Goal: Task Accomplishment & Management: Use online tool/utility

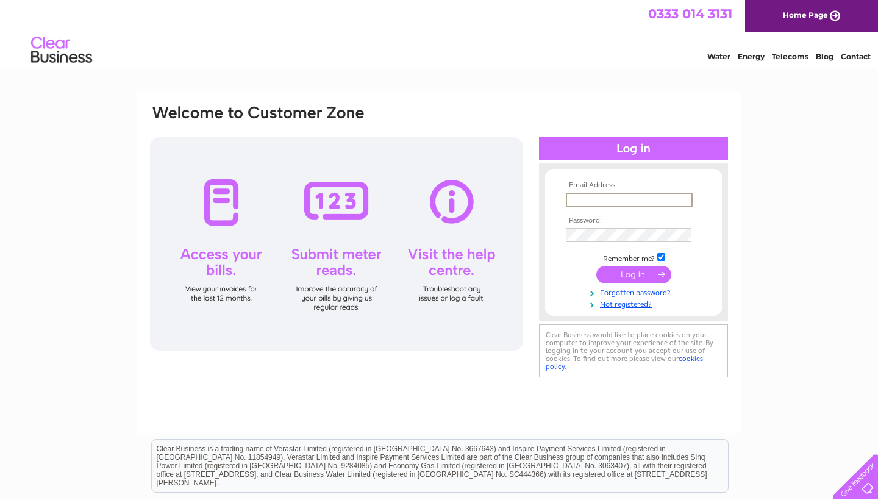
type input "admin@thegranitespa.com"
click at [633, 273] on input "submit" at bounding box center [633, 273] width 75 height 17
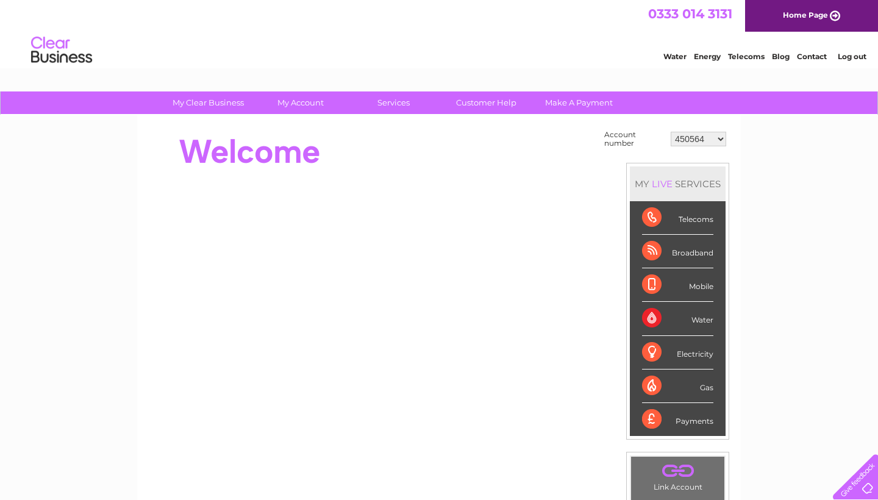
select select "30291560"
click at [498, 103] on link "Customer Help" at bounding box center [486, 102] width 101 height 23
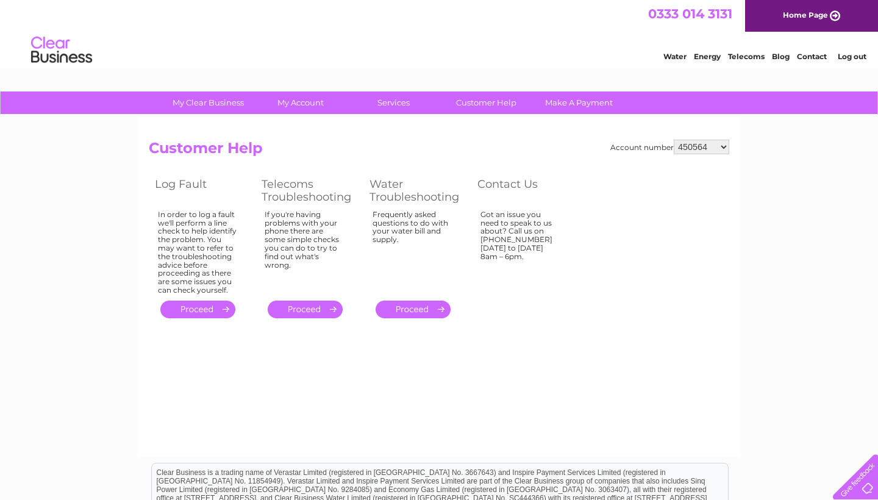
select select "30291560"
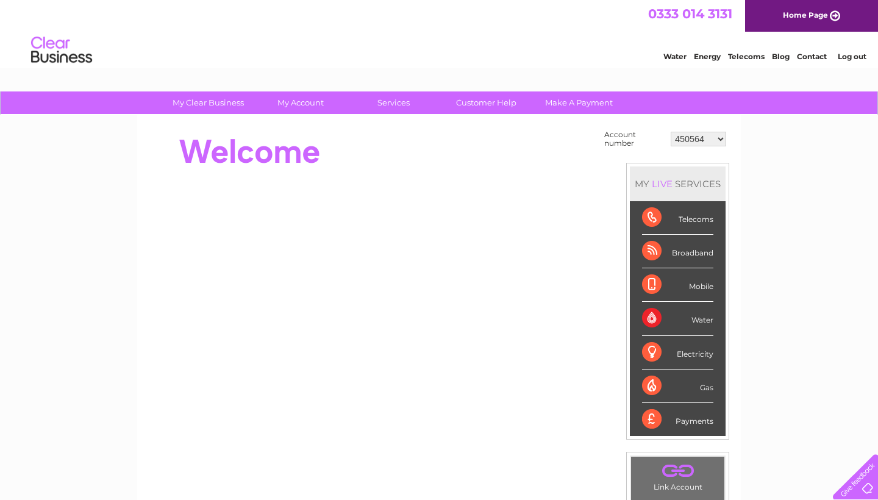
select select "30291560"
click at [296, 102] on link "My Account" at bounding box center [301, 102] width 101 height 23
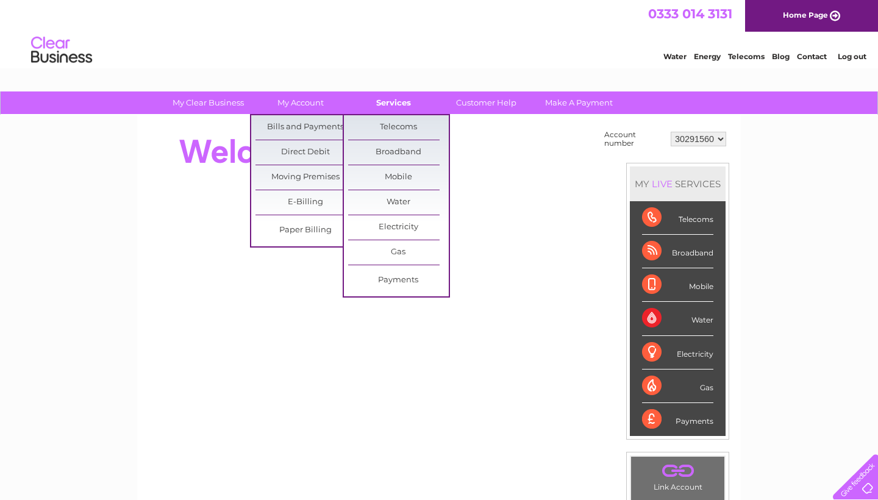
click at [393, 101] on link "Services" at bounding box center [393, 102] width 101 height 23
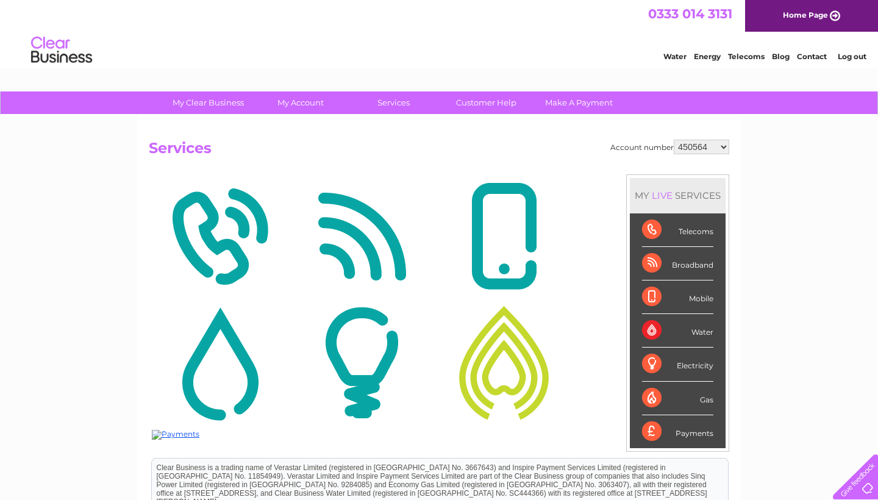
click at [504, 349] on img at bounding box center [504, 363] width 136 height 118
click at [667, 426] on div "Payments" at bounding box center [677, 431] width 71 height 33
click at [654, 428] on div "Payments" at bounding box center [677, 431] width 71 height 33
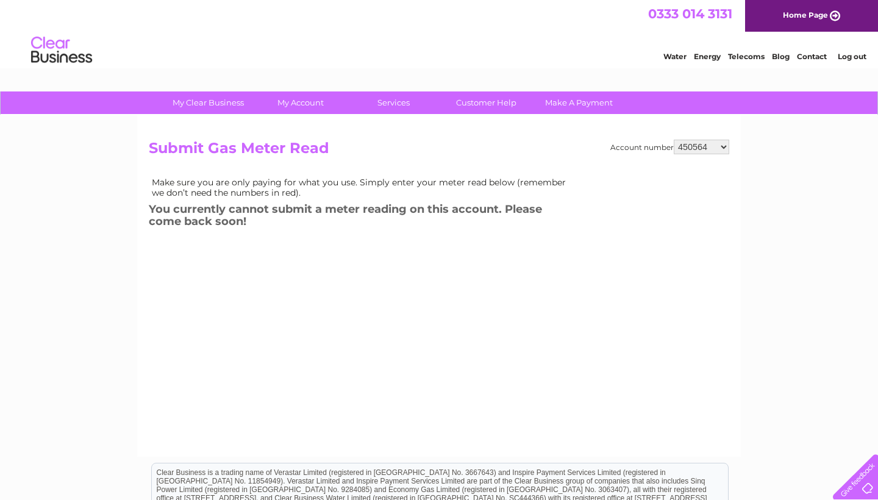
select select "30291560"
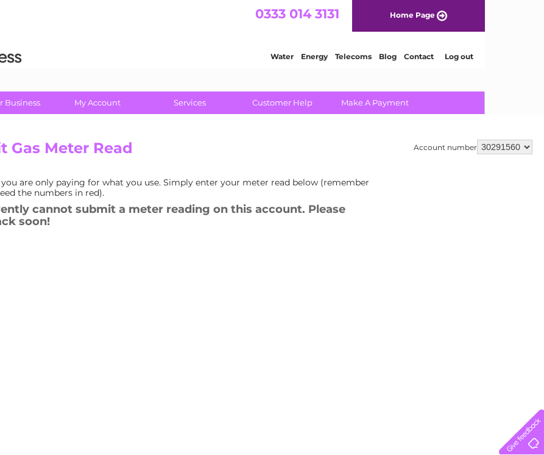
scroll to position [0, 59]
